Goal: Transaction & Acquisition: Purchase product/service

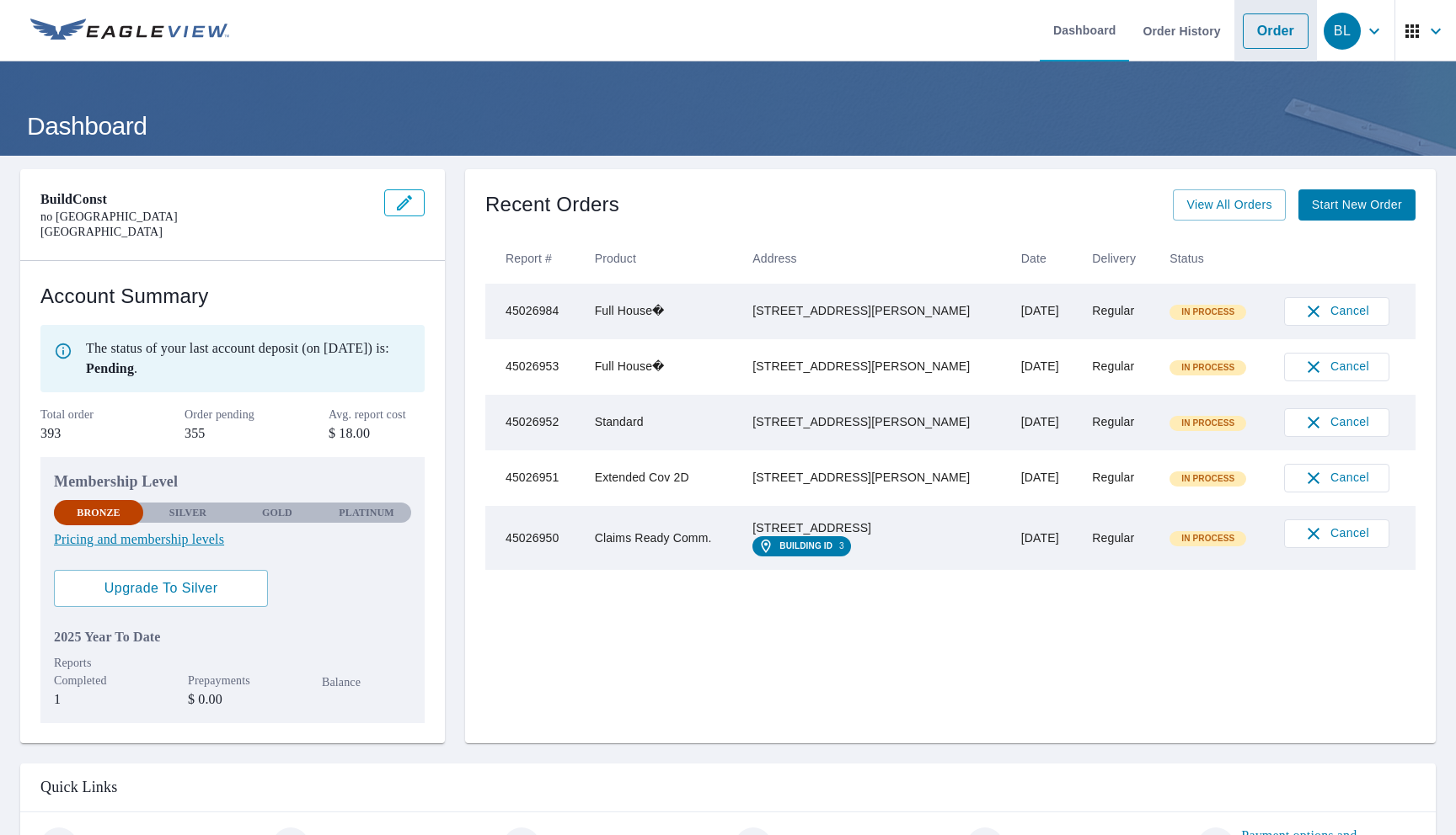
click at [1261, 43] on link "Order" at bounding box center [1274, 31] width 65 height 35
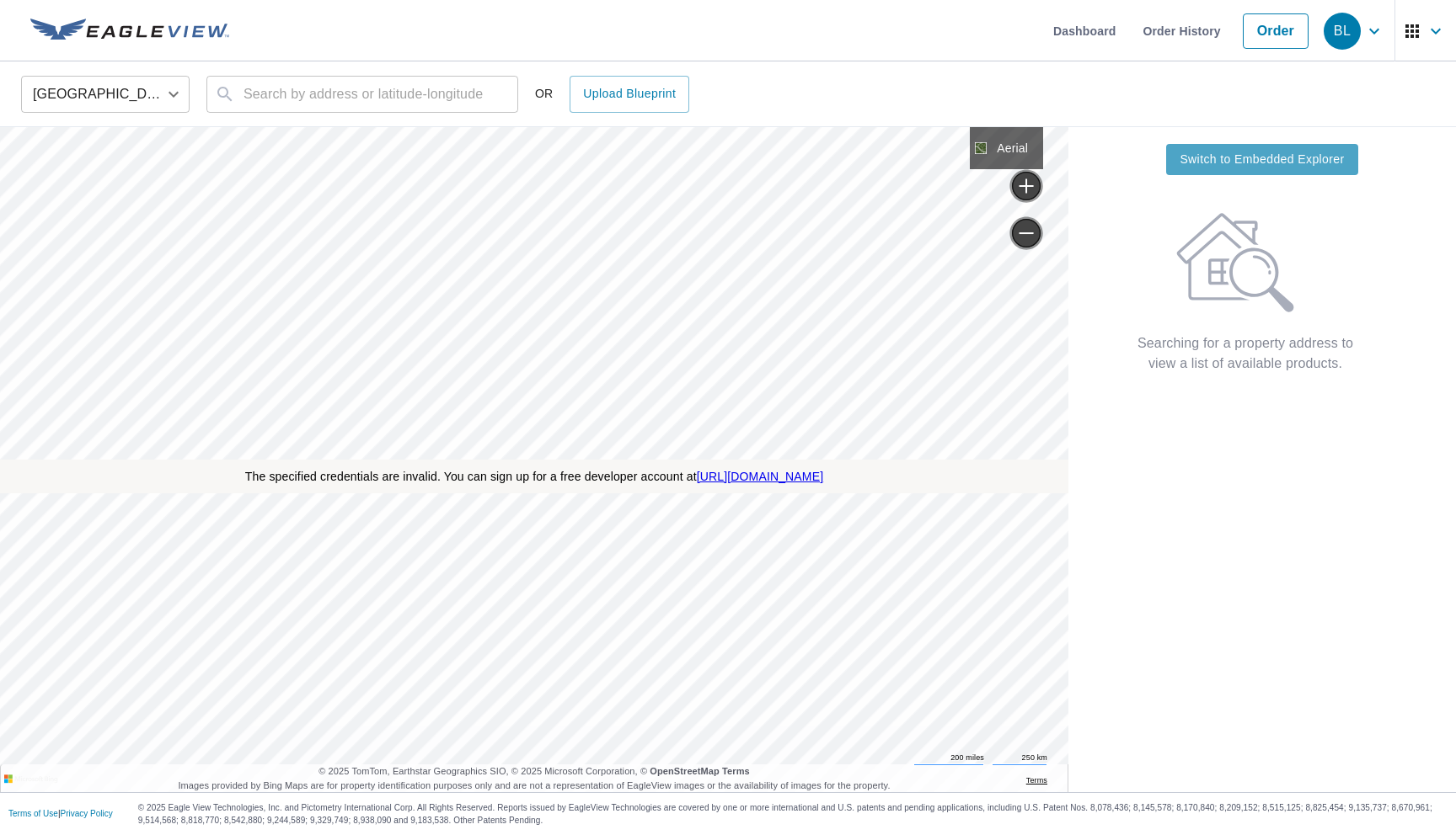
click at [1257, 160] on span "Switch to Embedded Explorer" at bounding box center [1262, 160] width 164 height 21
click at [1276, 163] on span "Switch to Bing Maps" at bounding box center [1263, 160] width 113 height 21
click at [1276, 163] on span "Switch to Embedded Explorer" at bounding box center [1262, 160] width 164 height 21
click at [1276, 163] on span "Switch to Bing Maps" at bounding box center [1263, 160] width 113 height 21
click at [1276, 163] on span "Switch to Embedded Explorer" at bounding box center [1262, 160] width 164 height 21
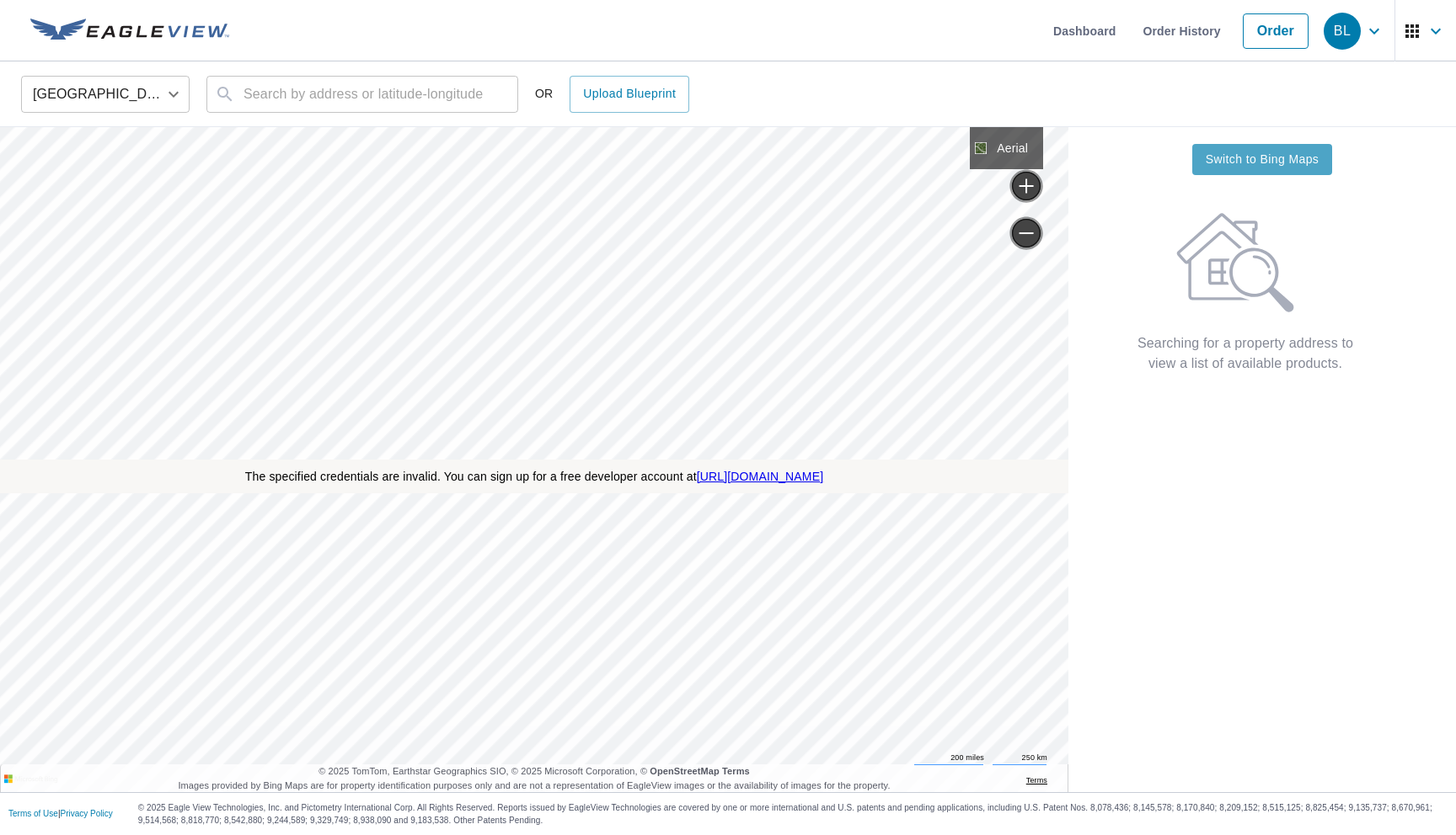
click at [1276, 163] on span "Switch to Bing Maps" at bounding box center [1263, 160] width 113 height 21
click at [1276, 163] on span "Switch to Embedded Explorer" at bounding box center [1262, 160] width 164 height 21
click at [1167, 131] on div "Switch to Bing Maps Searching for a property address to view a list of availabl…" at bounding box center [1262, 459] width 388 height 665
click at [1251, 172] on button "Switch to Bing Maps" at bounding box center [1262, 159] width 140 height 31
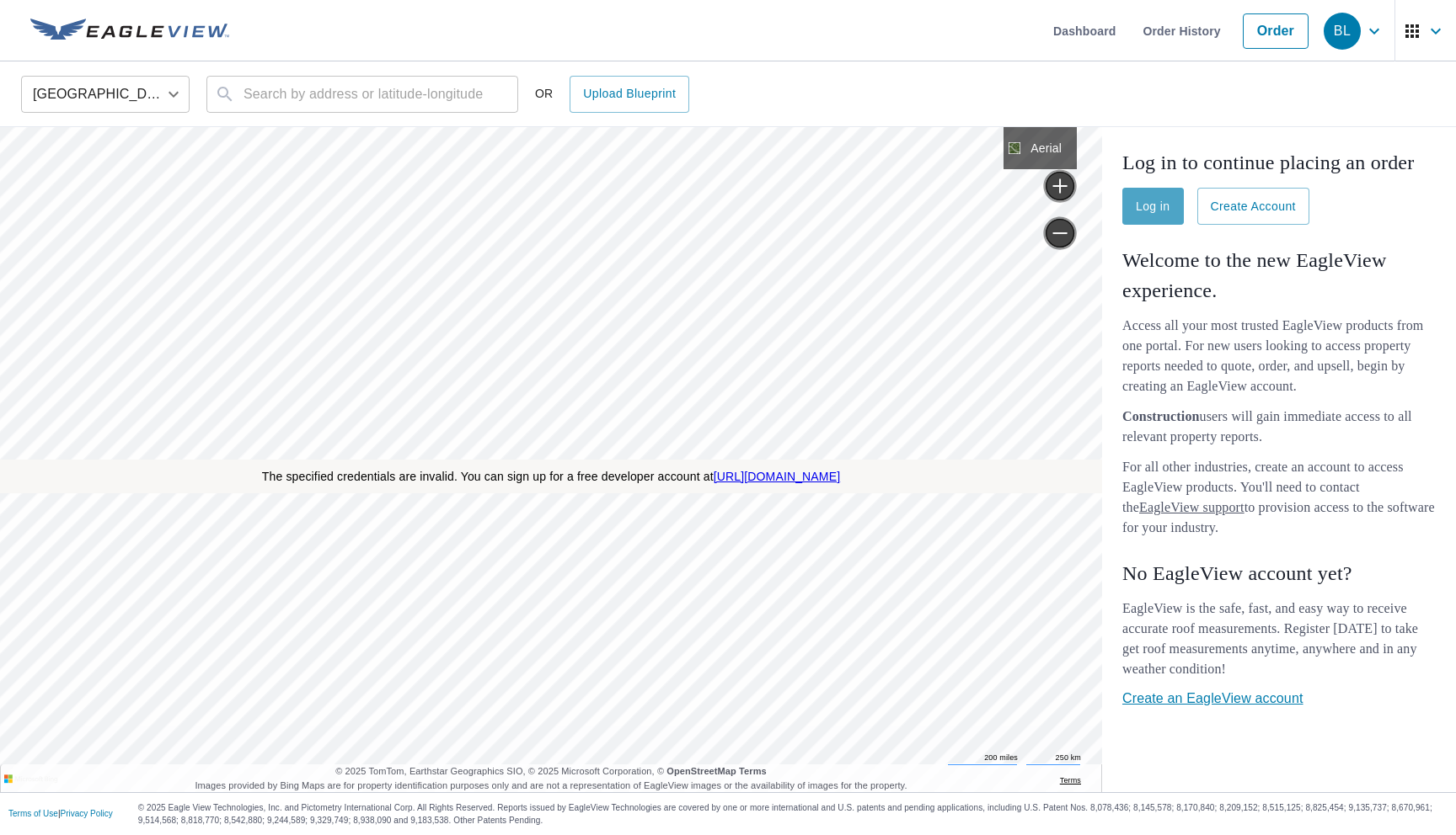
click at [1154, 217] on span "Log in" at bounding box center [1152, 207] width 34 height 21
